Goal: Information Seeking & Learning: Learn about a topic

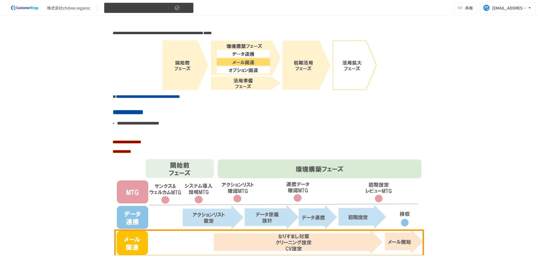
click at [153, 11] on span "2-3.環境構築フェーズ（メール関連）" at bounding box center [141, 7] width 66 height 7
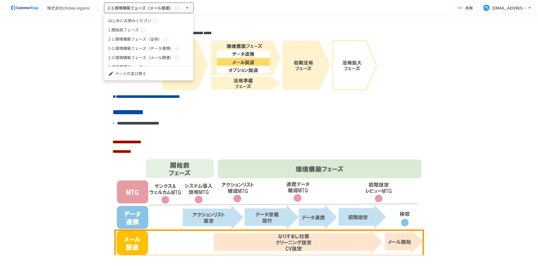
scroll to position [15, 0]
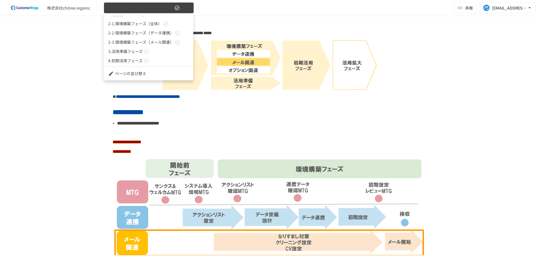
click at [145, 12] on div at bounding box center [269, 133] width 538 height 267
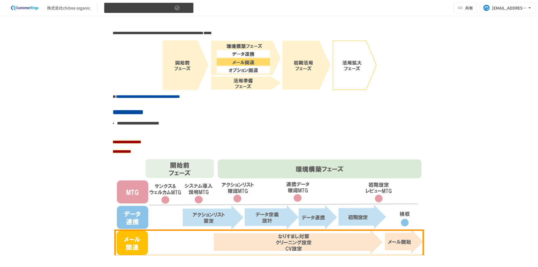
click at [119, 9] on span "2-3.環境構築フェーズ（メール関連）" at bounding box center [141, 7] width 66 height 7
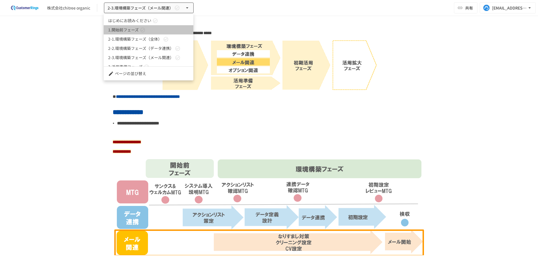
click at [121, 31] on span "1.開始前フェーズ" at bounding box center [123, 30] width 31 height 6
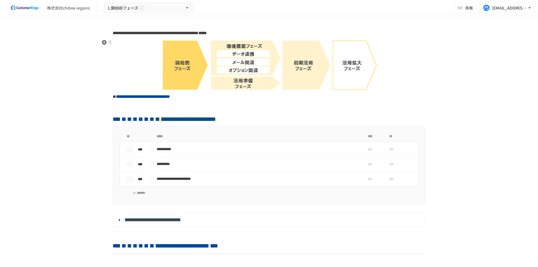
click at [192, 50] on img at bounding box center [269, 64] width 216 height 51
click at [66, 120] on div "**********" at bounding box center [269, 135] width 538 height 239
click at [133, 10] on span "1.開始前フェーズ" at bounding box center [123, 7] width 31 height 7
click at [141, 10] on icon "button" at bounding box center [142, 8] width 6 height 6
